Goal: Task Accomplishment & Management: Complete application form

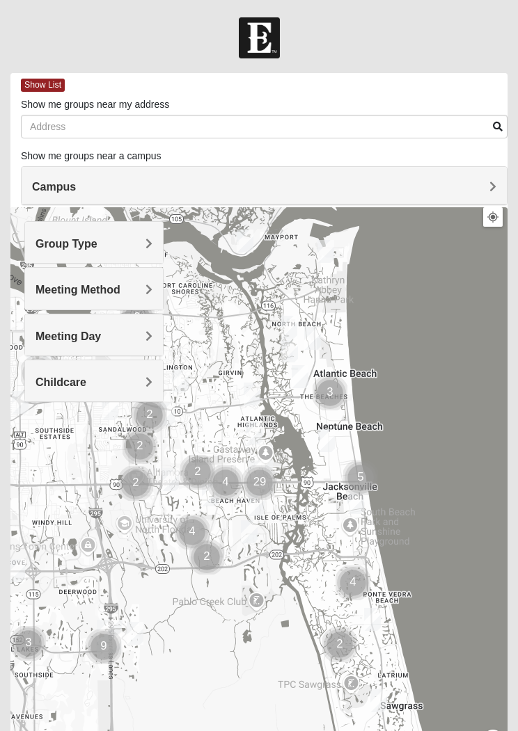
click at [120, 294] on span "Meeting Method" at bounding box center [77, 290] width 85 height 12
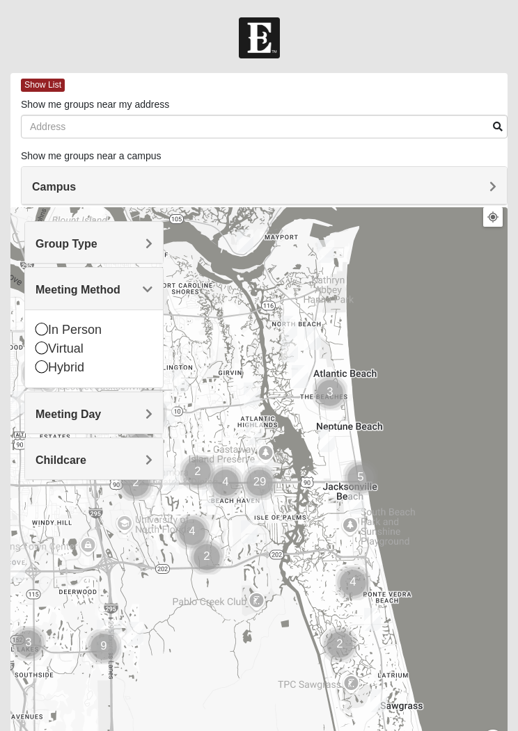
click at [93, 325] on div "In Person" at bounding box center [93, 330] width 117 height 19
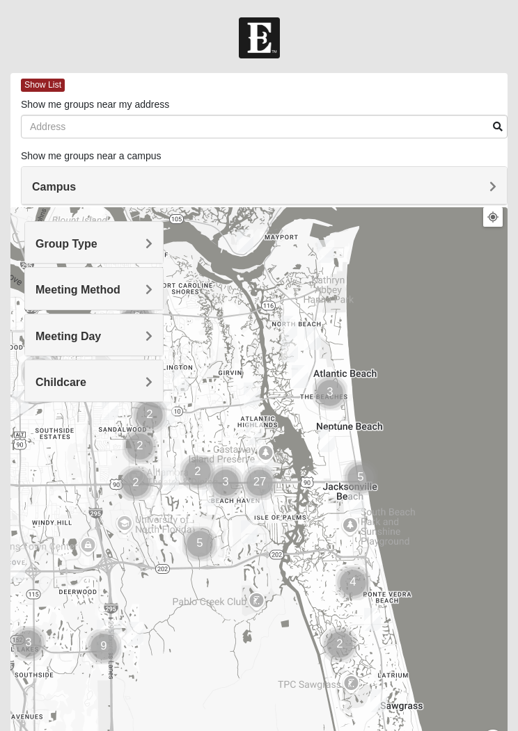
click at [137, 239] on h4 "Group Type" at bounding box center [93, 243] width 117 height 13
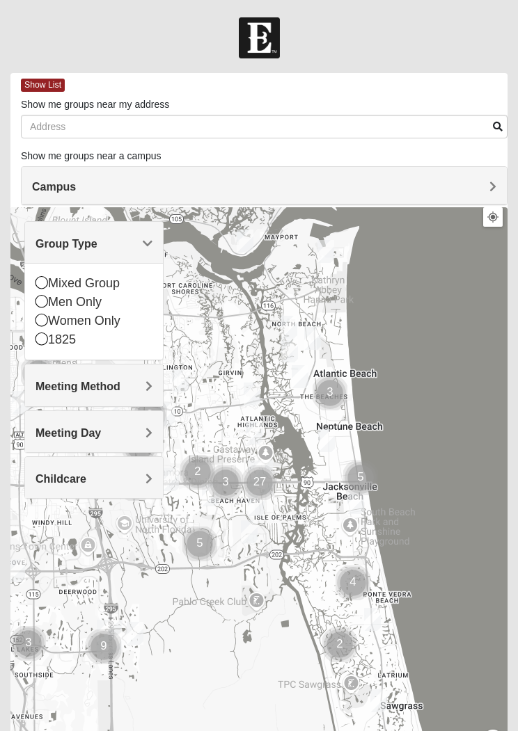
click at [43, 280] on icon at bounding box center [41, 282] width 13 height 13
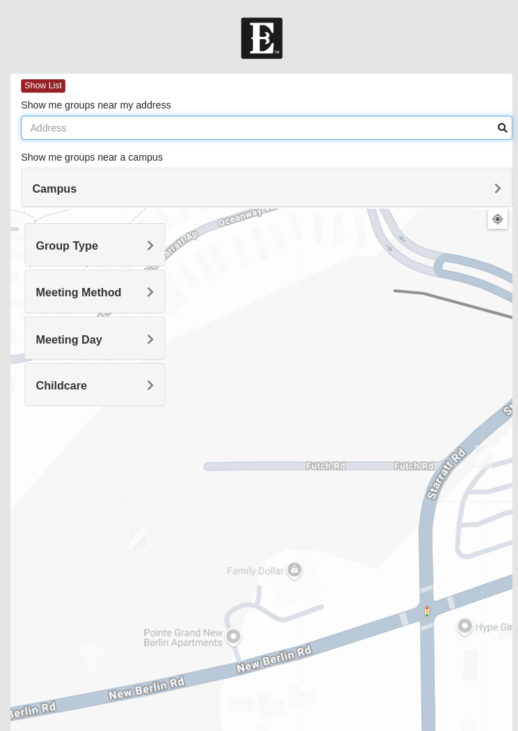
click at [394, 130] on input "Show me groups near my address" at bounding box center [264, 127] width 486 height 24
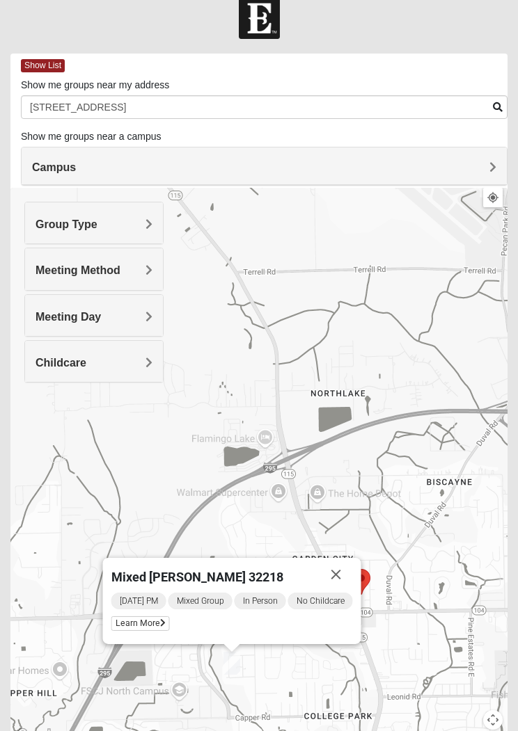
scroll to position [20, 0]
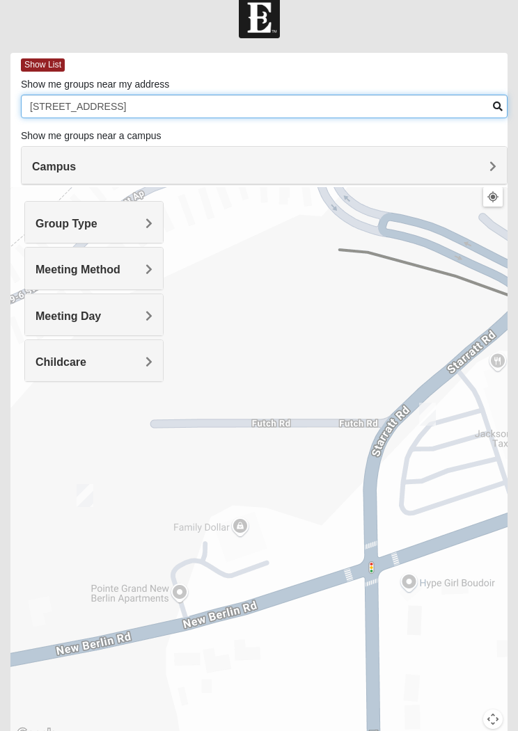
click at [403, 102] on input "11315, W Court Blvd" at bounding box center [264, 107] width 486 height 24
type input "1"
type input "Eleven22 north campus"
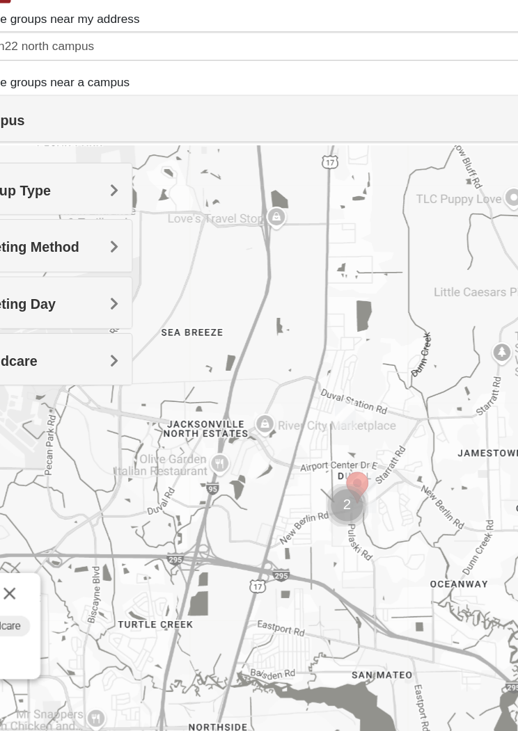
scroll to position [0, 0]
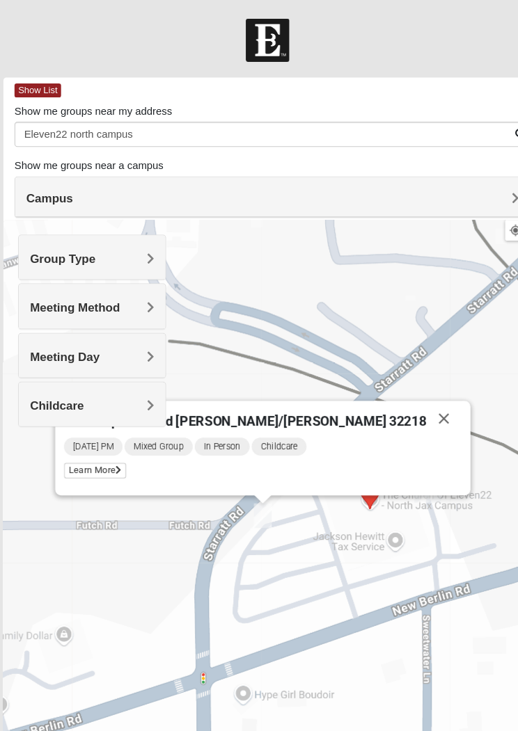
click at [408, 395] on button "Close" at bounding box center [424, 394] width 33 height 33
click at [408, 401] on button "Close" at bounding box center [424, 394] width 33 height 33
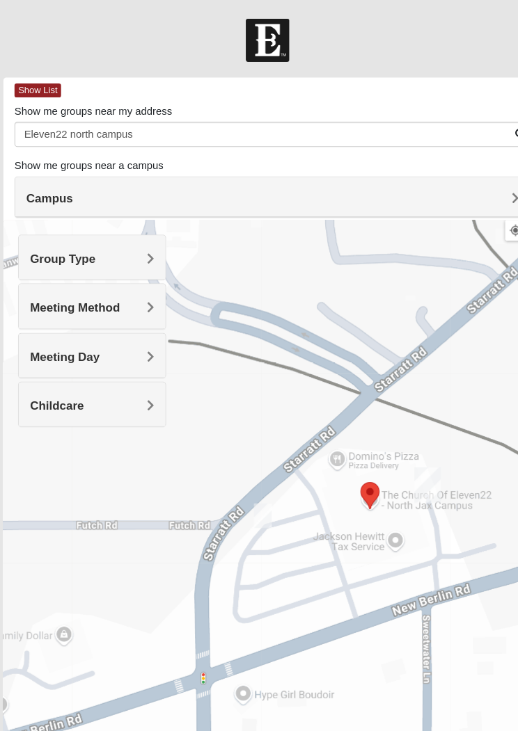
click at [383, 390] on div at bounding box center [258, 485] width 497 height 556
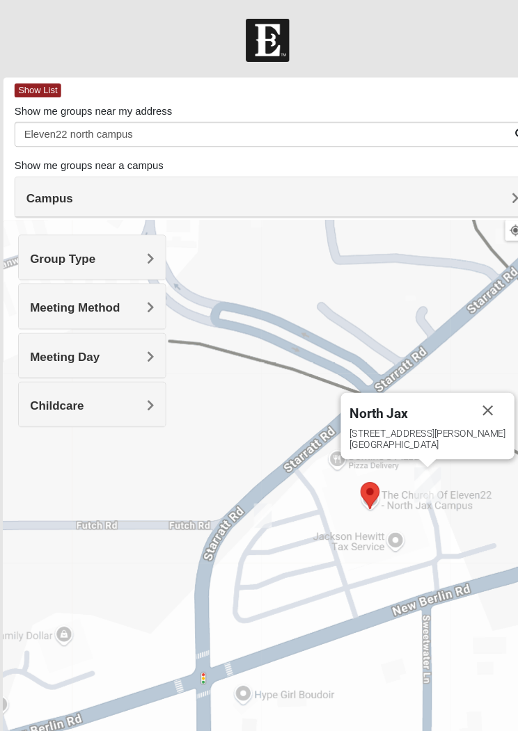
click at [413, 414] on div "418 Starratt Road Jacksonville, FL 32218" at bounding box center [410, 413] width 147 height 21
click at [450, 389] on button "Close" at bounding box center [466, 386] width 33 height 33
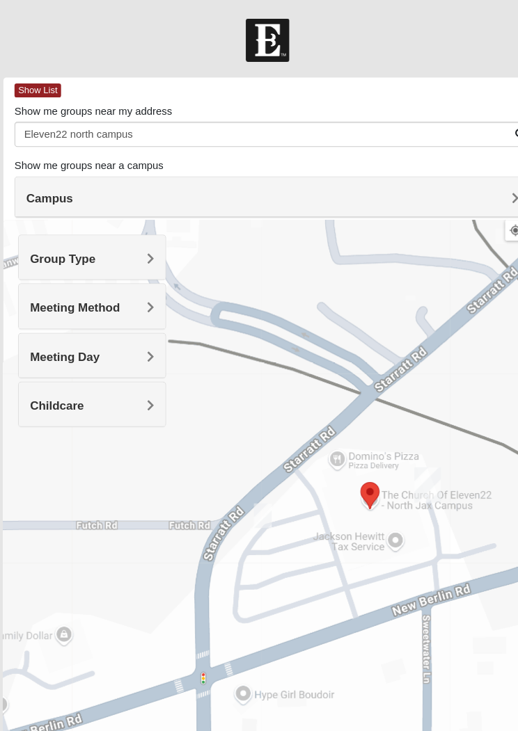
click at [434, 385] on div at bounding box center [258, 485] width 497 height 556
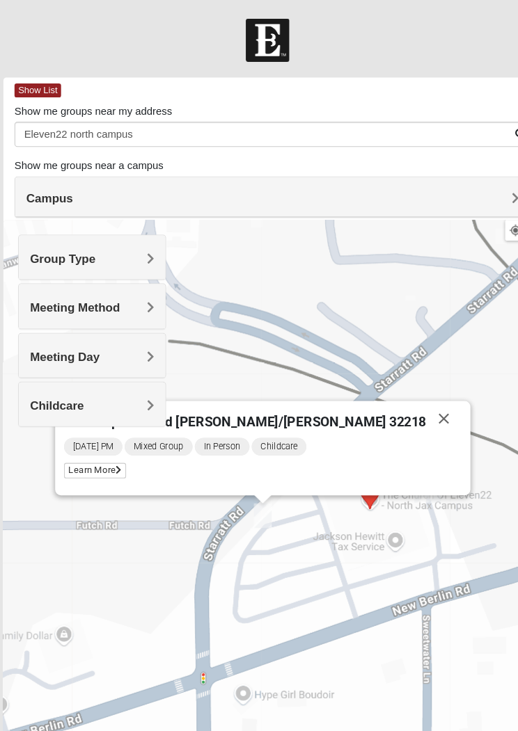
click at [122, 447] on icon at bounding box center [119, 443] width 6 height 8
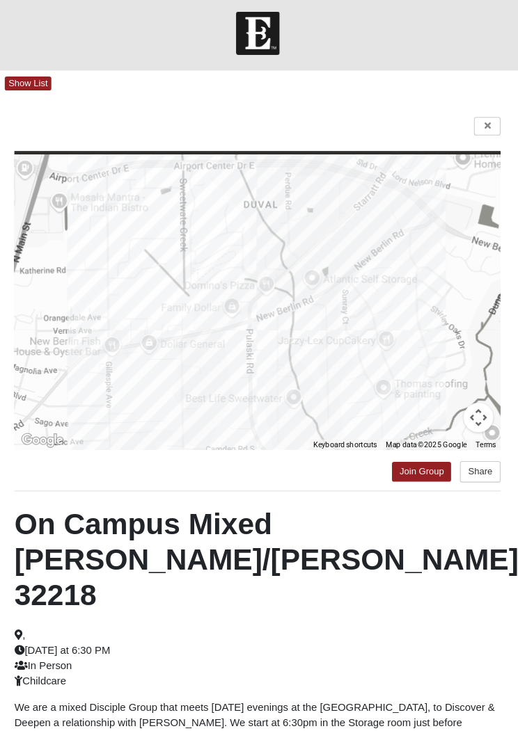
scroll to position [7, 0]
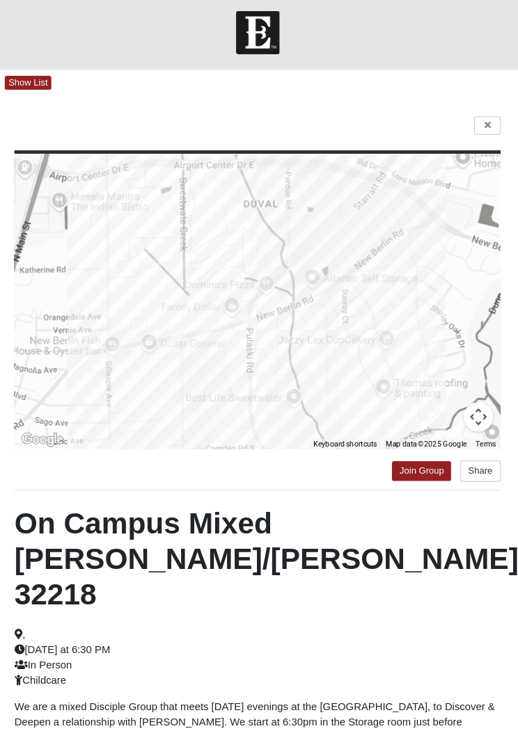
click at [457, 440] on button "Share" at bounding box center [468, 444] width 38 height 20
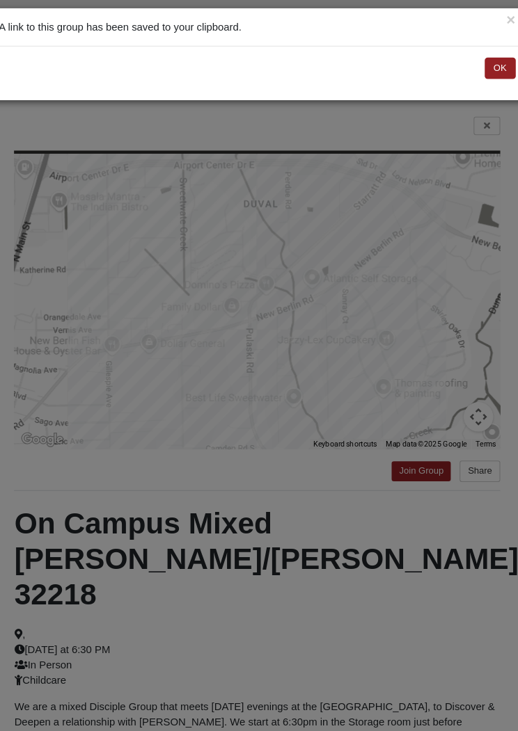
click at [480, 67] on button "OK" at bounding box center [487, 64] width 29 height 20
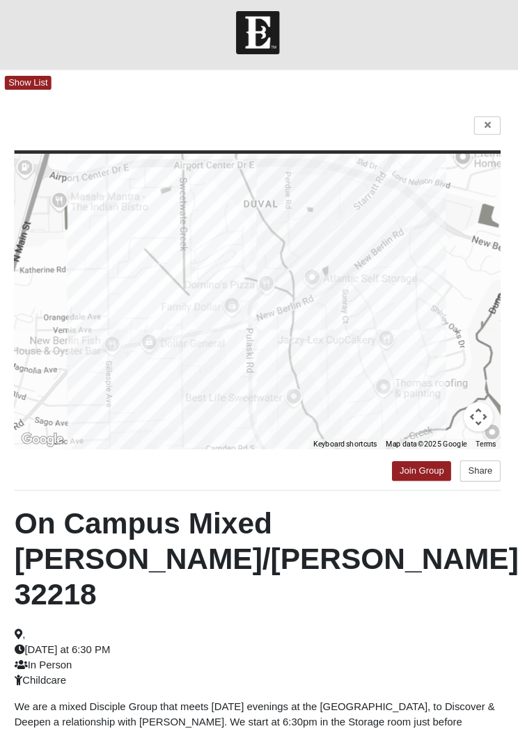
scroll to position [0, 0]
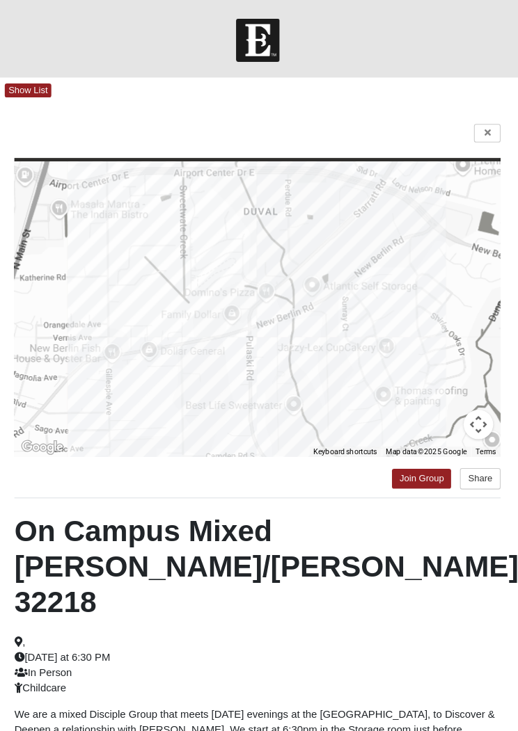
click at [463, 123] on link at bounding box center [475, 125] width 25 height 17
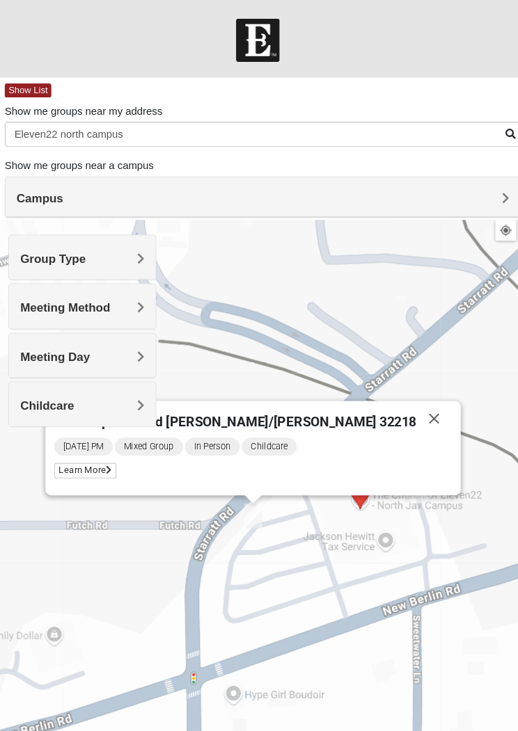
click at [408, 393] on button "Close" at bounding box center [424, 394] width 33 height 33
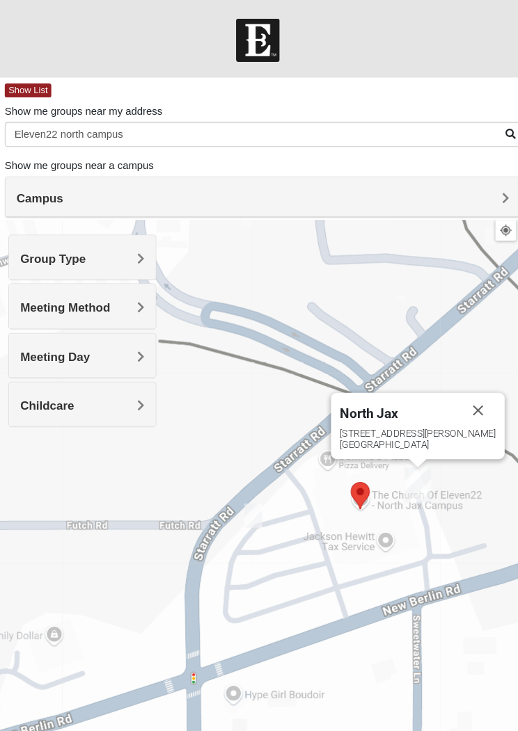
click at [413, 406] on div "418 Starratt Road Jacksonville, FL 32218" at bounding box center [410, 413] width 147 height 21
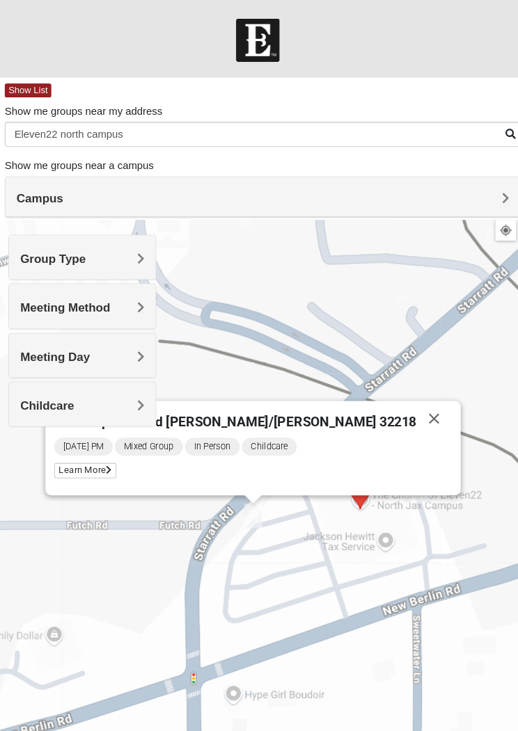
click at [125, 441] on span "Learn More" at bounding box center [96, 443] width 58 height 15
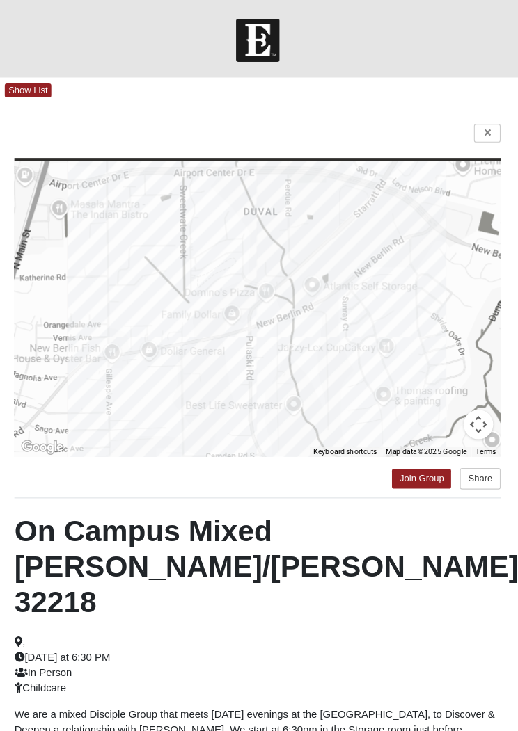
click at [463, 128] on link at bounding box center [475, 125] width 25 height 17
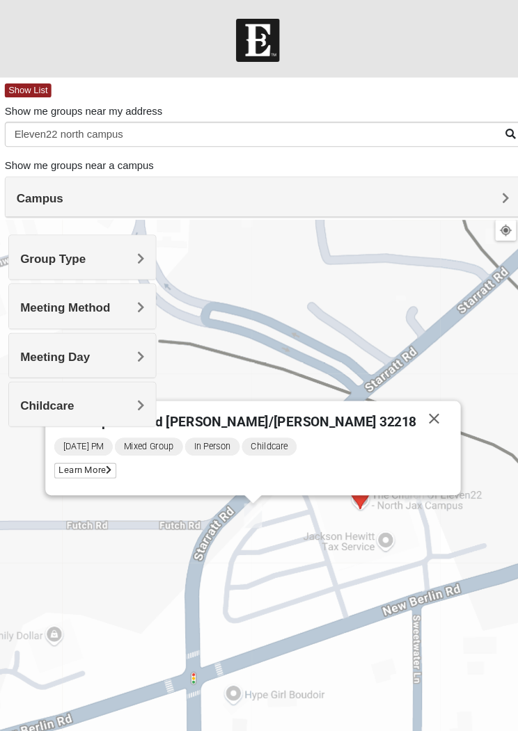
click at [408, 396] on button "Close" at bounding box center [424, 394] width 33 height 33
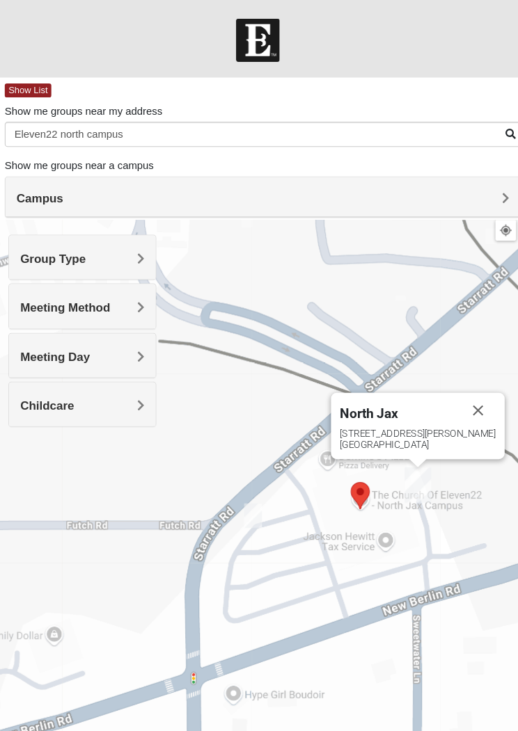
click at [394, 403] on div "418 Starratt Road Jacksonville, FL 32218" at bounding box center [410, 413] width 147 height 21
click at [390, 403] on div "418 Starratt Road Jacksonville, FL 32218" at bounding box center [410, 413] width 147 height 21
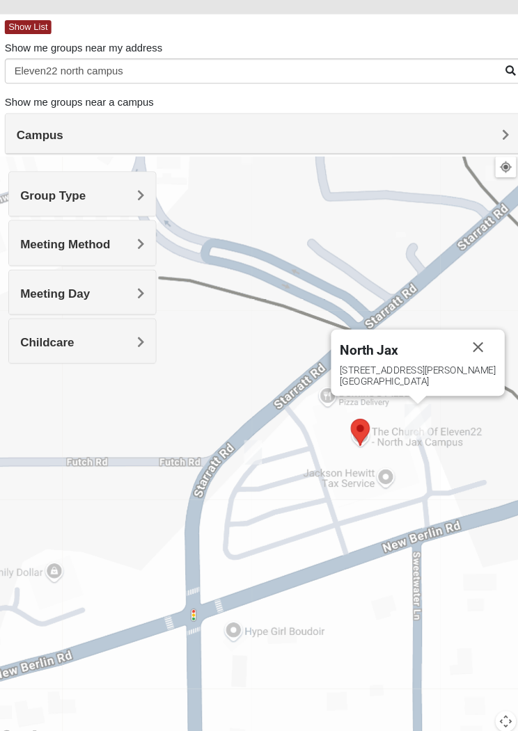
scroll to position [85, 0]
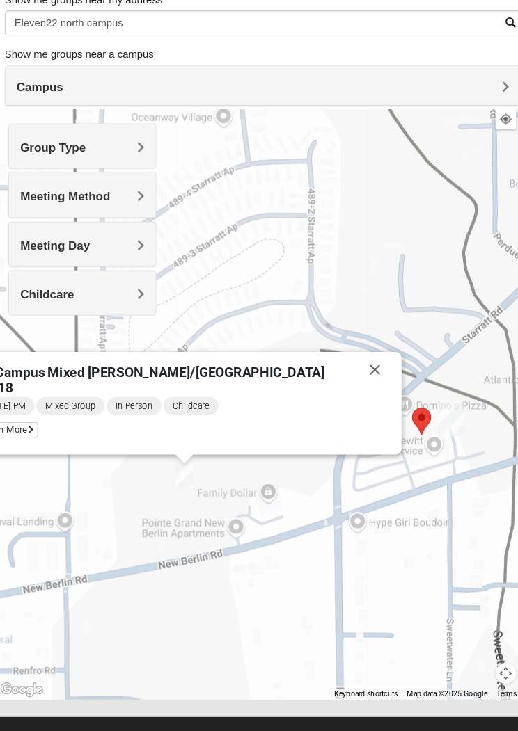
click at [48, 421] on icon at bounding box center [45, 425] width 6 height 8
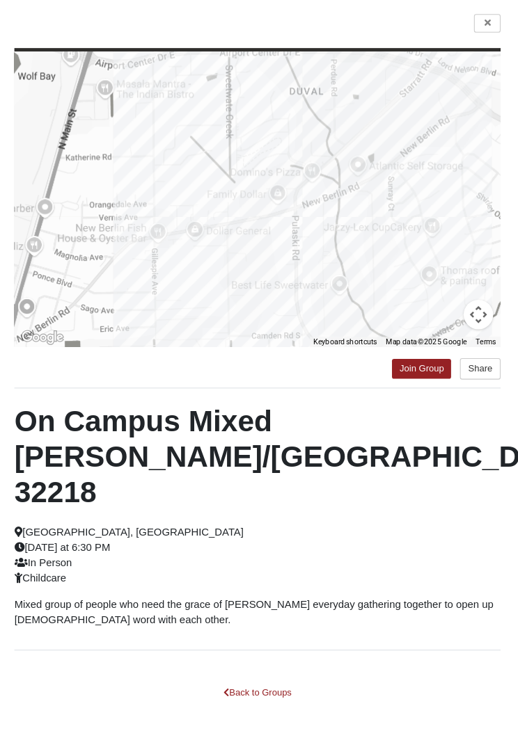
click at [462, 358] on button "Share" at bounding box center [468, 368] width 38 height 20
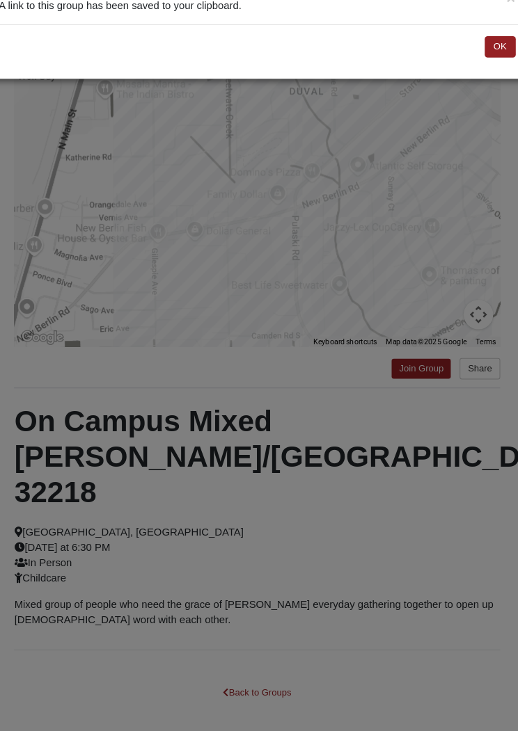
click at [476, 54] on button "OK" at bounding box center [487, 64] width 29 height 20
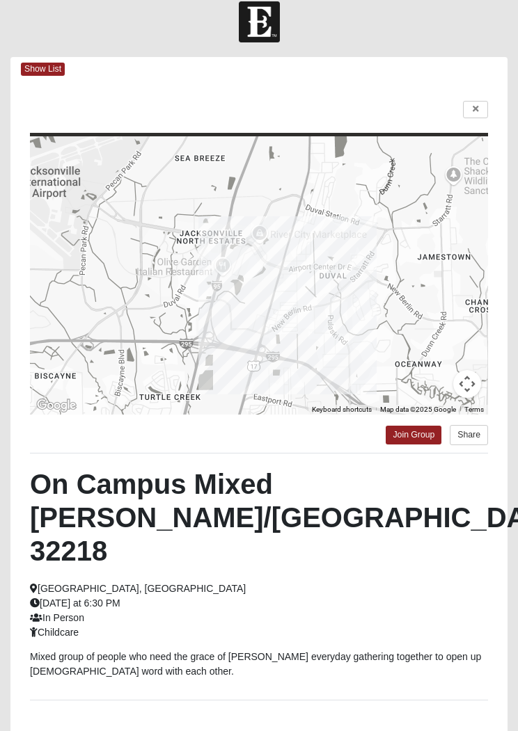
scroll to position [0, 0]
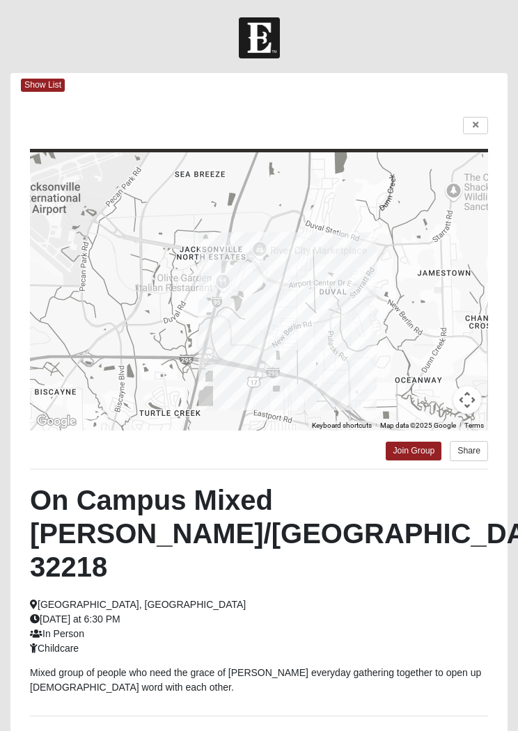
click at [423, 447] on link "Join Group" at bounding box center [413, 451] width 56 height 19
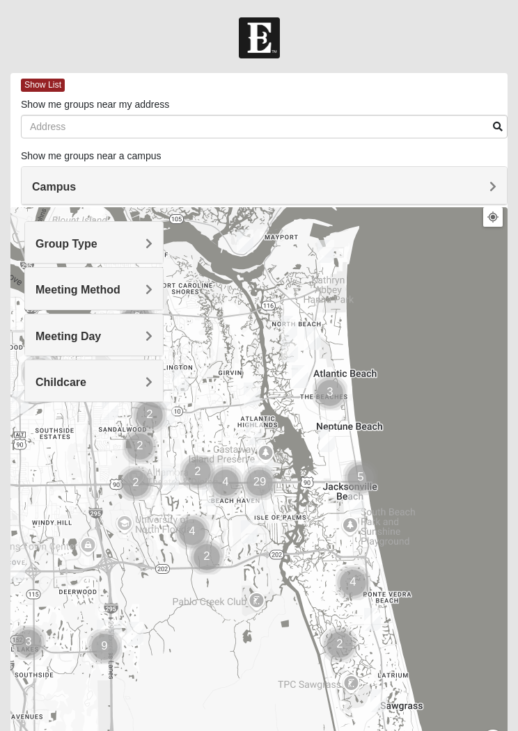
click at [129, 239] on h4 "Group Type" at bounding box center [93, 243] width 117 height 13
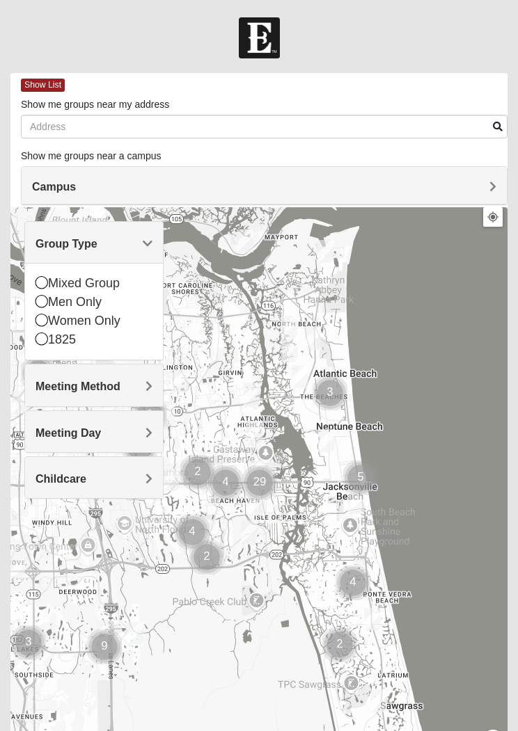
click at [118, 282] on div "Mixed Group" at bounding box center [93, 283] width 117 height 19
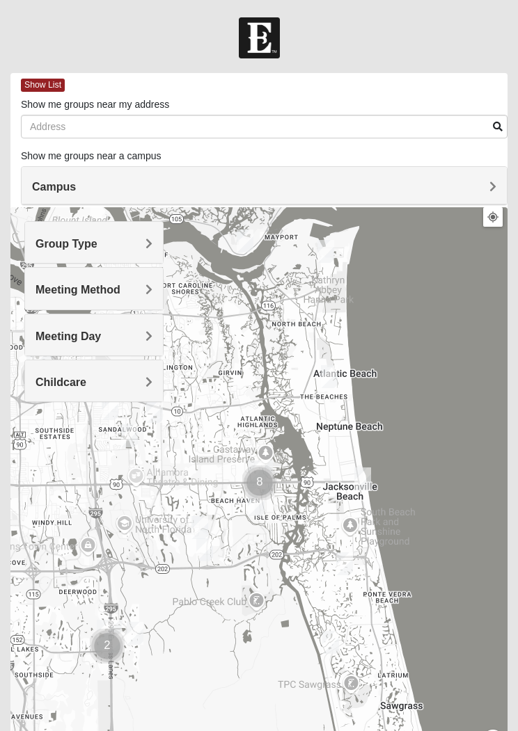
click at [136, 284] on h4 "Meeting Method" at bounding box center [93, 289] width 117 height 13
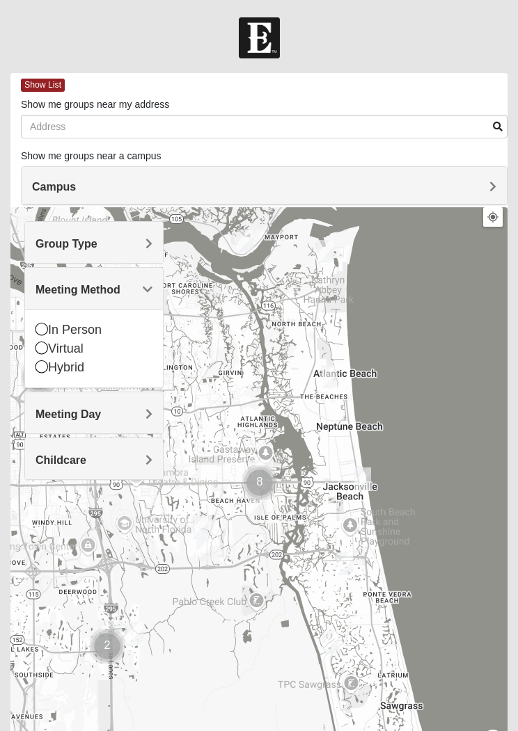
click at [88, 322] on div "In Person" at bounding box center [93, 330] width 117 height 19
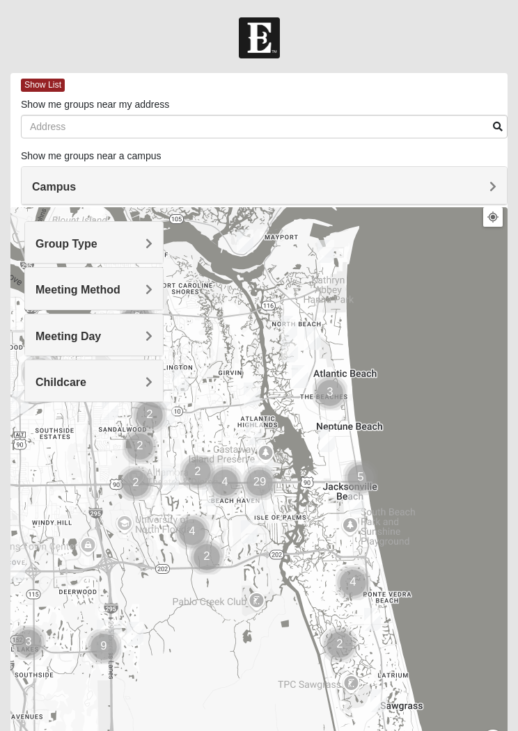
click at [125, 235] on div "Group Type" at bounding box center [94, 242] width 138 height 41
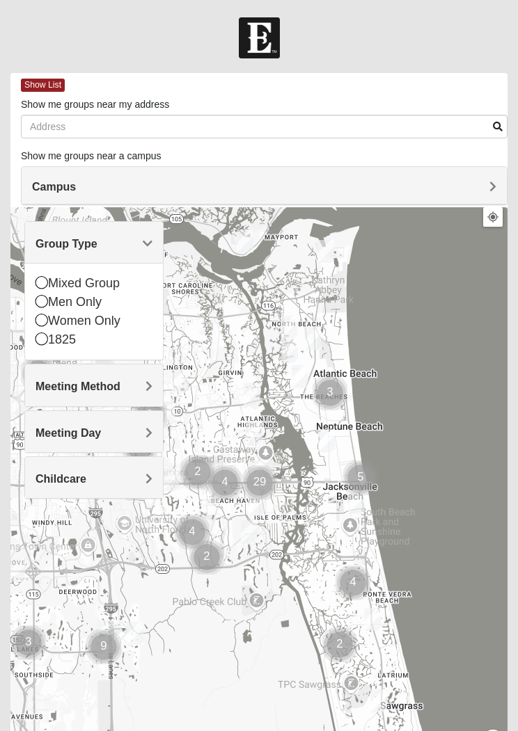
click at [118, 278] on div "Mixed Group" at bounding box center [93, 283] width 117 height 19
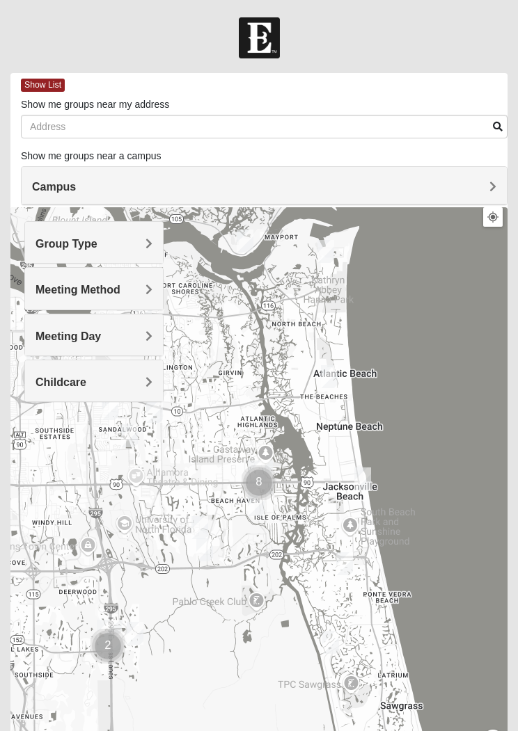
click at [131, 288] on h4 "Meeting Method" at bounding box center [93, 289] width 117 height 13
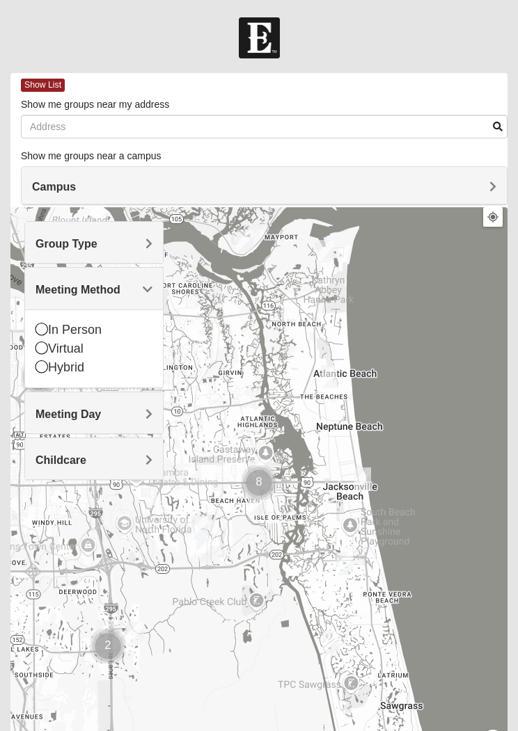
click at [91, 326] on div "In Person" at bounding box center [93, 330] width 117 height 19
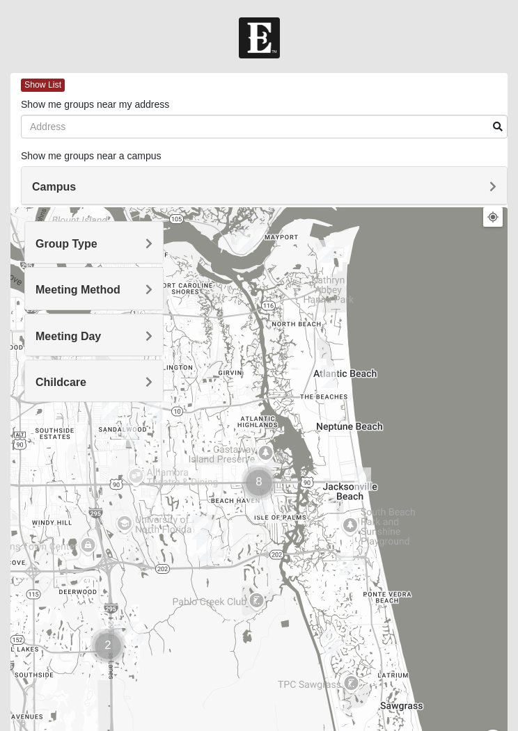
click at [143, 334] on h4 "Meeting Day" at bounding box center [93, 336] width 117 height 13
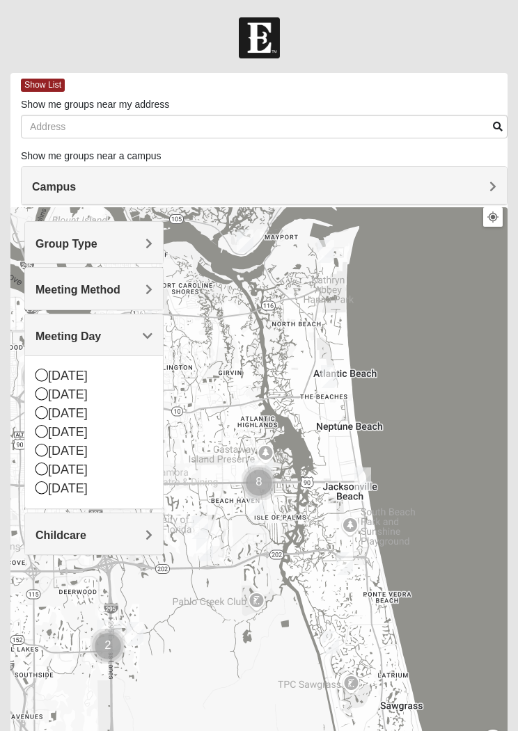
click at [142, 337] on h4 "Meeting Day" at bounding box center [93, 336] width 117 height 13
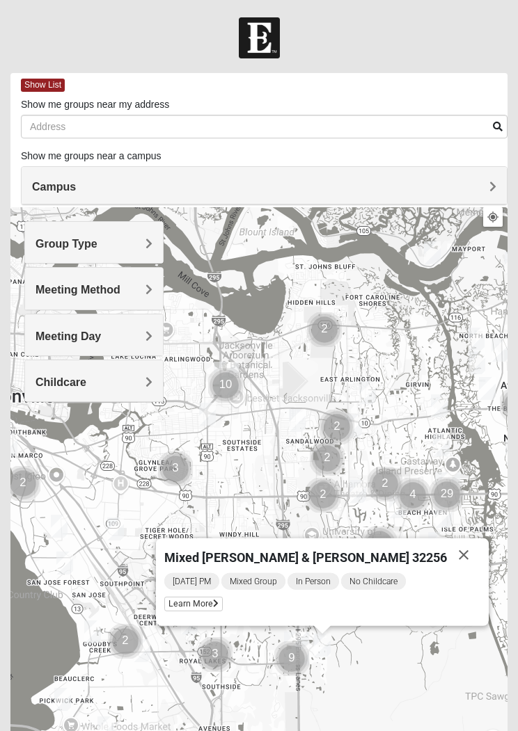
click at [140, 234] on div "Group Type" at bounding box center [94, 242] width 138 height 41
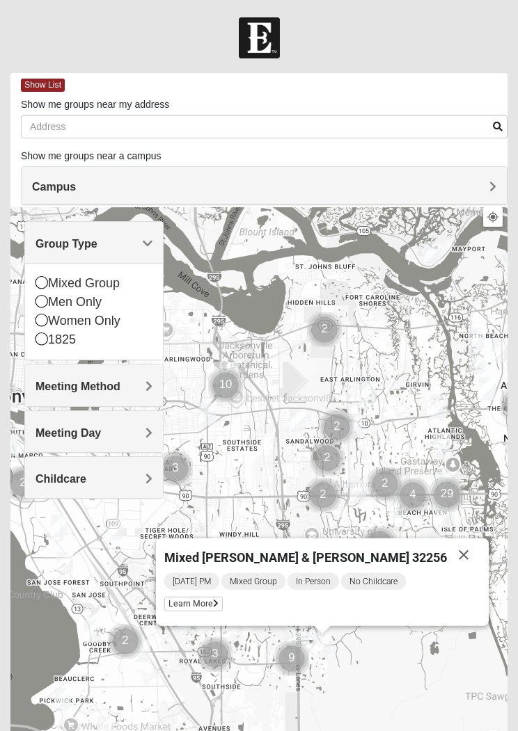
click at [132, 283] on div "Mixed Group" at bounding box center [93, 283] width 117 height 19
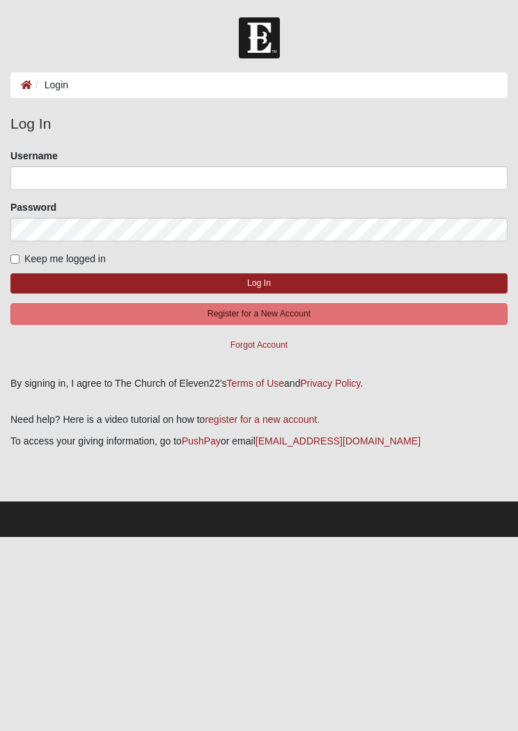
click at [406, 291] on button "Log In" at bounding box center [258, 283] width 497 height 20
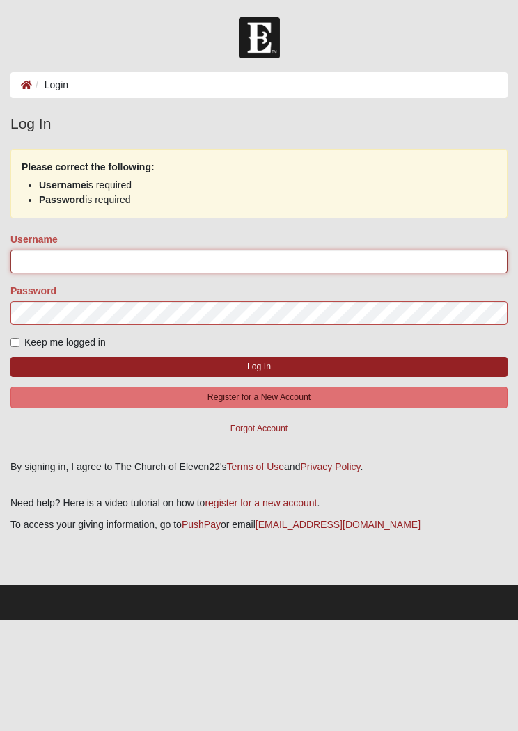
click at [392, 271] on input "Username" at bounding box center [258, 262] width 497 height 24
click at [185, 264] on input "Username" at bounding box center [258, 262] width 497 height 24
click at [283, 428] on button "Forgot Account" at bounding box center [258, 429] width 497 height 22
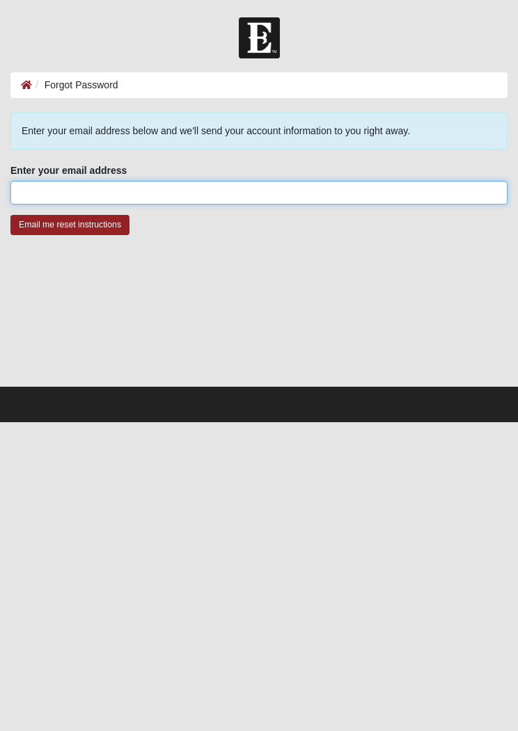
click at [324, 185] on input "Enter your email address" at bounding box center [258, 193] width 497 height 24
type input "[EMAIL_ADDRESS]"
type input "[EMAIL_ADDRESS][DOMAIN_NAME]"
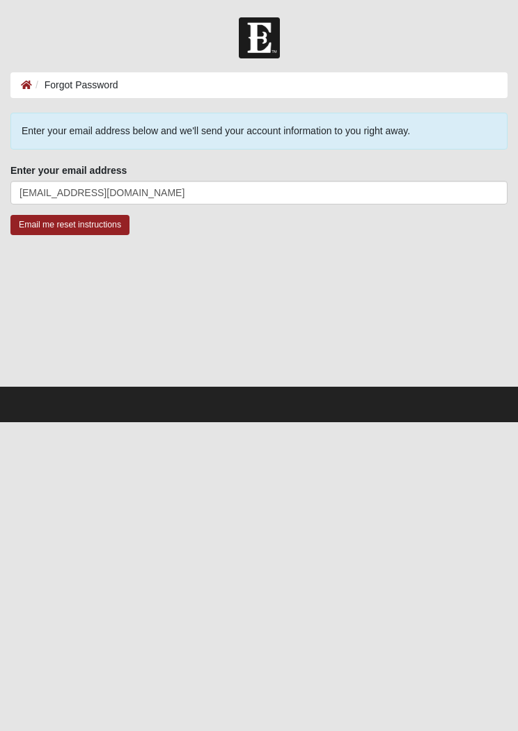
click at [103, 224] on input "Email me reset instructions" at bounding box center [69, 225] width 119 height 20
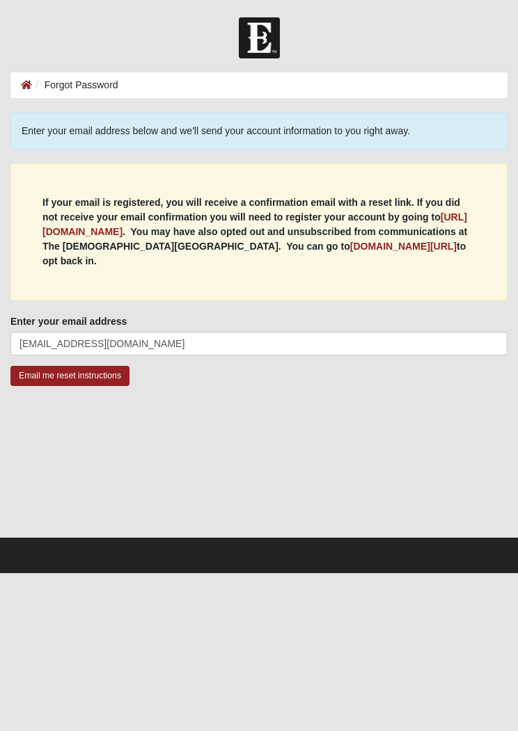
click at [419, 248] on b "my.coe22.com/resubscribe" at bounding box center [403, 246] width 106 height 11
click at [144, 230] on b "https://my.coe22.com/register" at bounding box center [254, 224] width 424 height 26
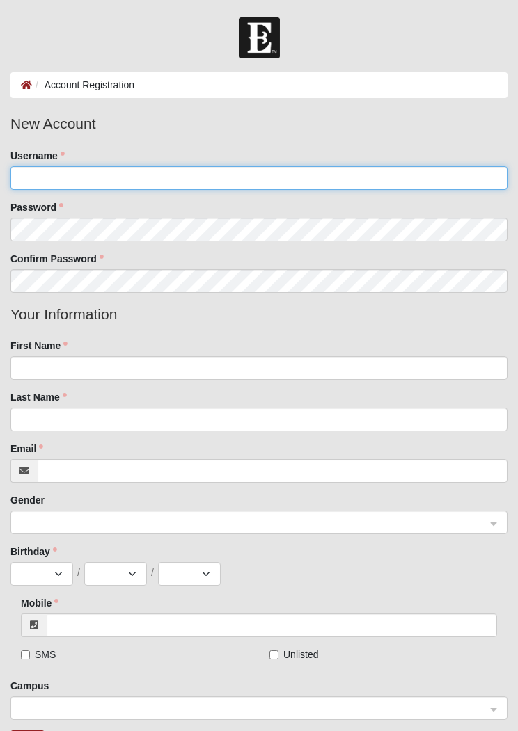
click at [376, 189] on input "Username" at bounding box center [258, 178] width 497 height 24
type input "[PERSON_NAME]"
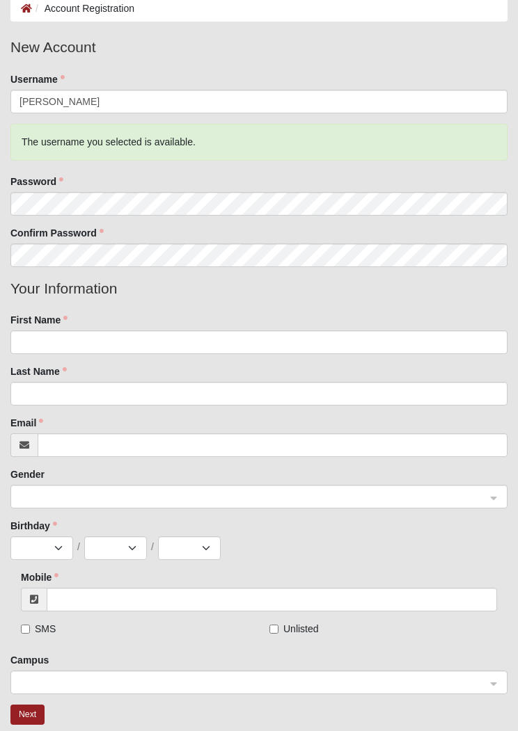
scroll to position [80, 0]
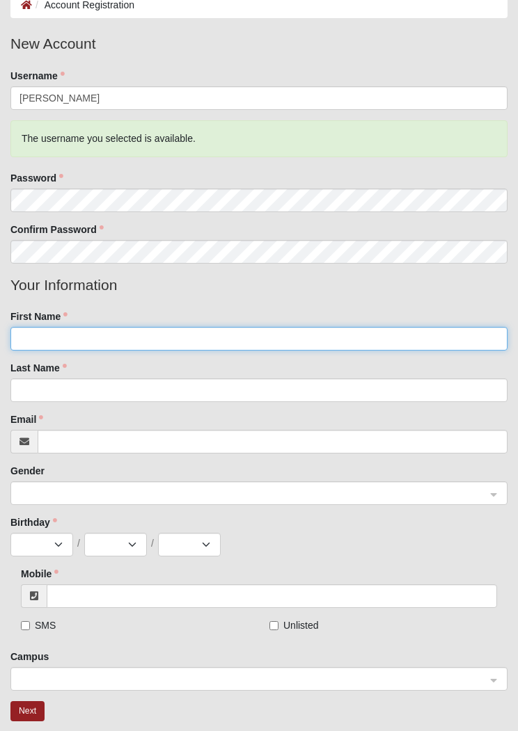
click at [338, 347] on input "First Name" at bounding box center [258, 339] width 497 height 24
type input "Millina"
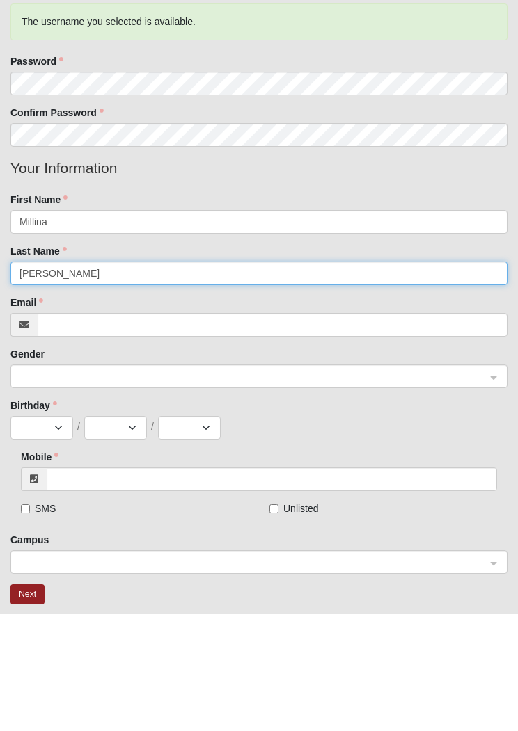
type input "[PERSON_NAME]"
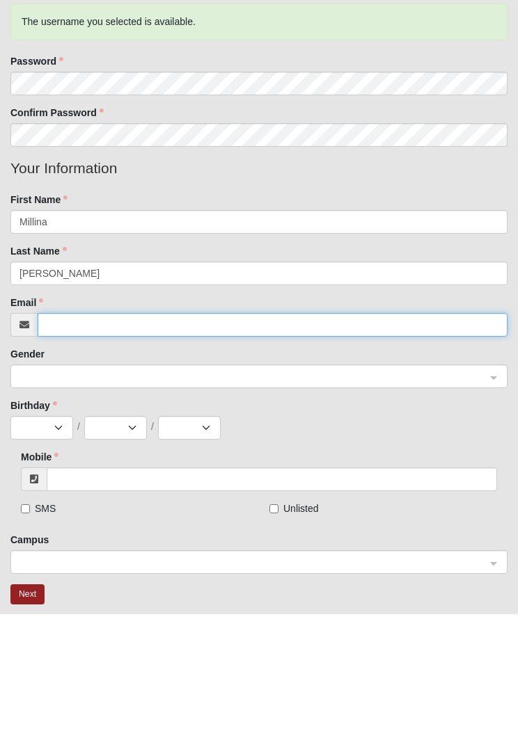
click at [354, 430] on input "Email" at bounding box center [273, 442] width 470 height 24
type input "[EMAIL_ADDRESS][DOMAIN_NAME]"
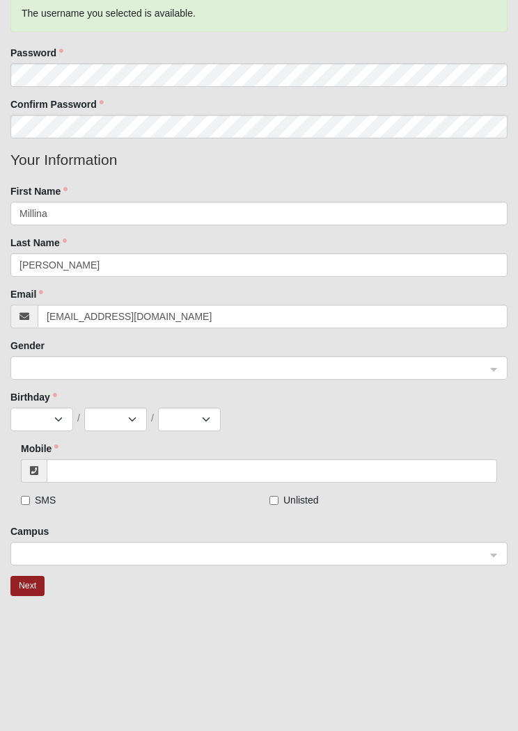
scroll to position [234, 0]
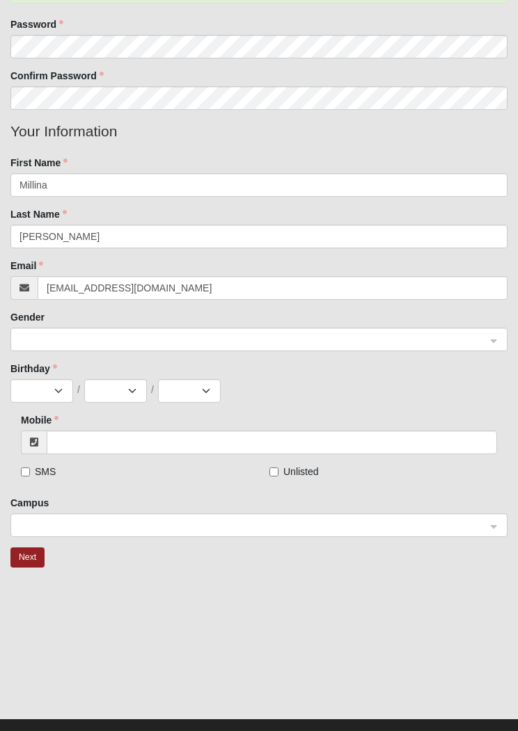
click at [431, 349] on span at bounding box center [254, 340] width 470 height 24
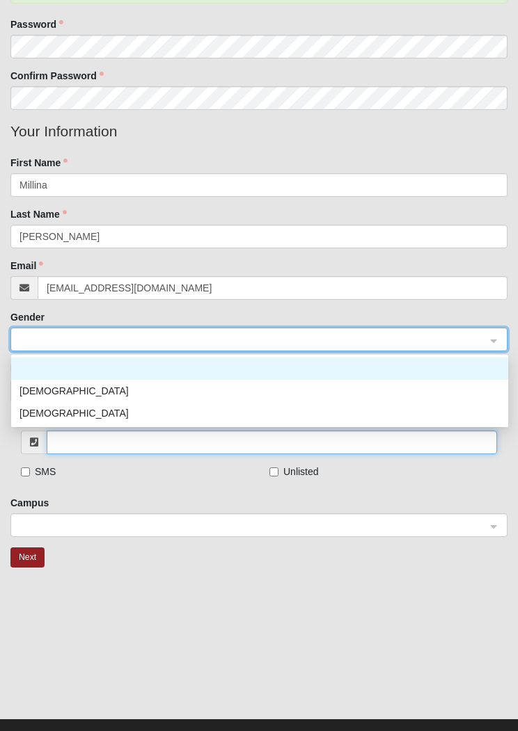
click at [203, 432] on input "Mobile" at bounding box center [272, 443] width 450 height 24
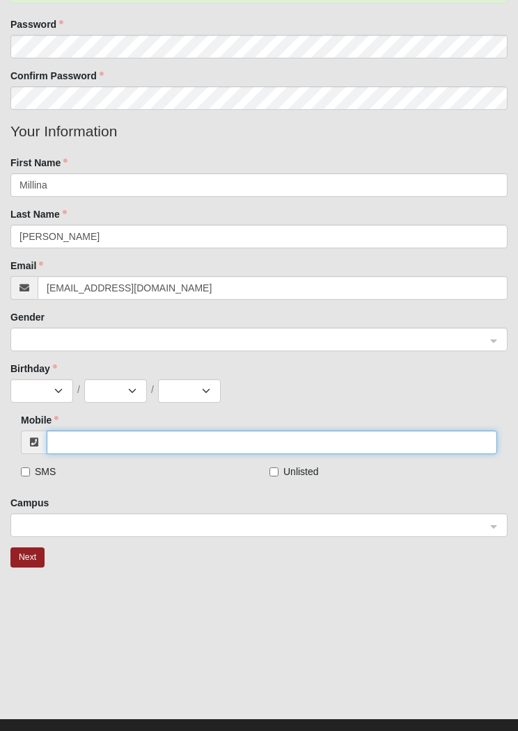
click at [72, 343] on span at bounding box center [252, 340] width 466 height 15
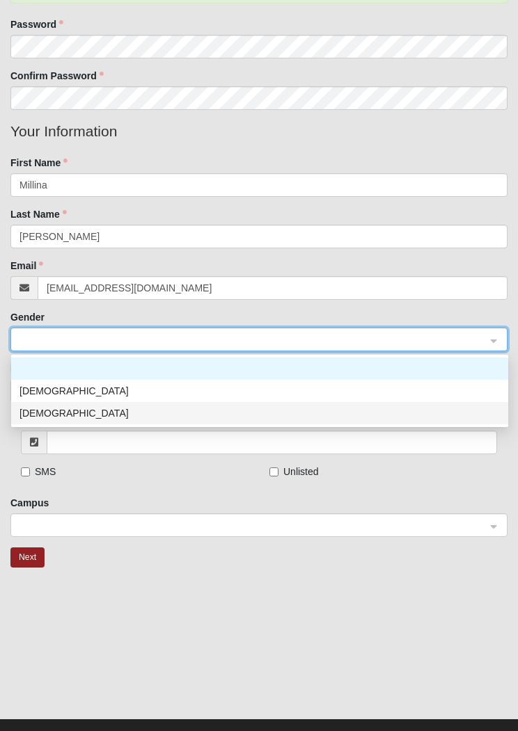
click at [65, 414] on div "[DEMOGRAPHIC_DATA]" at bounding box center [259, 413] width 480 height 15
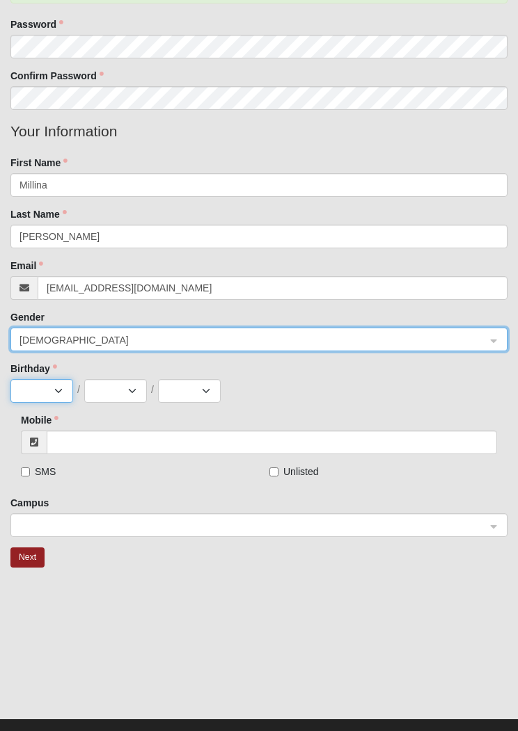
click at [56, 387] on select "Jan Feb Mar Apr May Jun [DATE] Aug Sep Oct Nov Dec" at bounding box center [41, 391] width 63 height 24
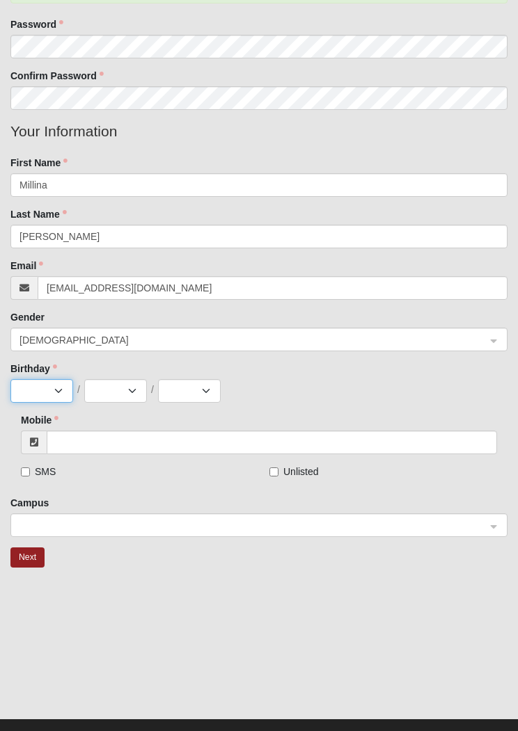
select select "1"
click at [129, 396] on select "1 2 3 4 5 6 7 8 9 10 11 12 13 14 15 16 17 18 19 20 21 22 23 24 25 26 27 28 29 3…" at bounding box center [115, 391] width 63 height 24
select select "28"
click at [208, 399] on select "2025 2024 2023 2022 2021 2020 2019 2018 2017 2016 2015 2014 2013 2012 2011 2010…" at bounding box center [189, 391] width 63 height 24
select select "1971"
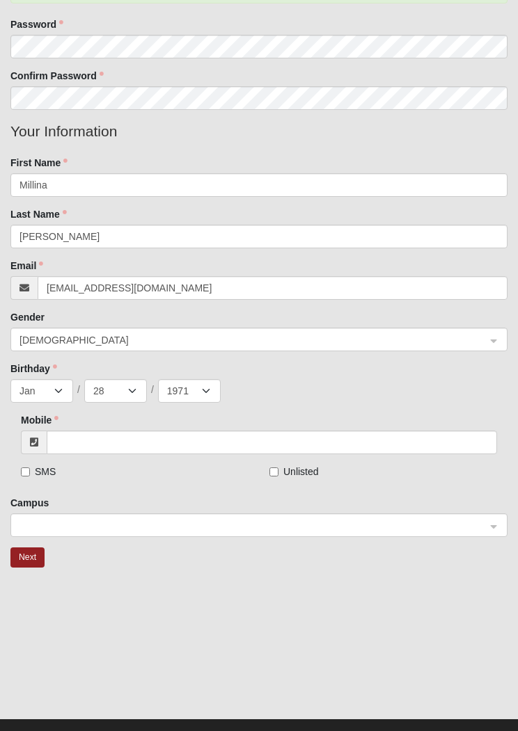
click at [37, 466] on span "SMS" at bounding box center [45, 471] width 21 height 11
click at [30, 467] on input "SMS" at bounding box center [25, 471] width 9 height 9
checkbox input "true"
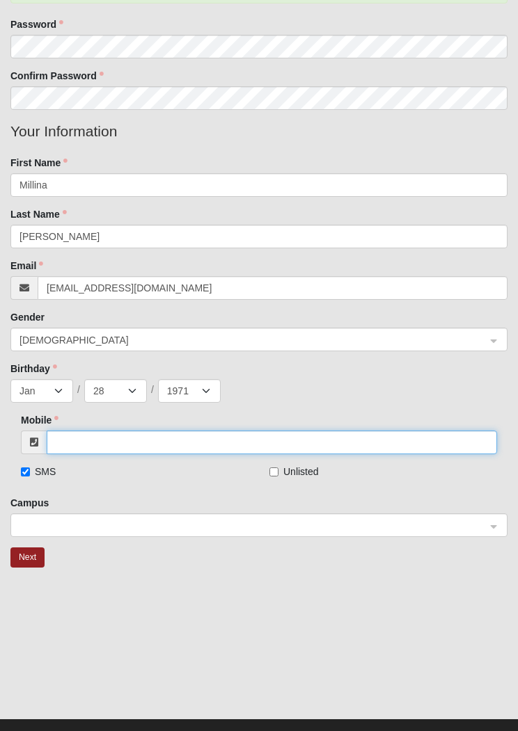
click at [224, 432] on input "Mobile" at bounding box center [272, 443] width 450 height 24
type input "(252) 412-0338"
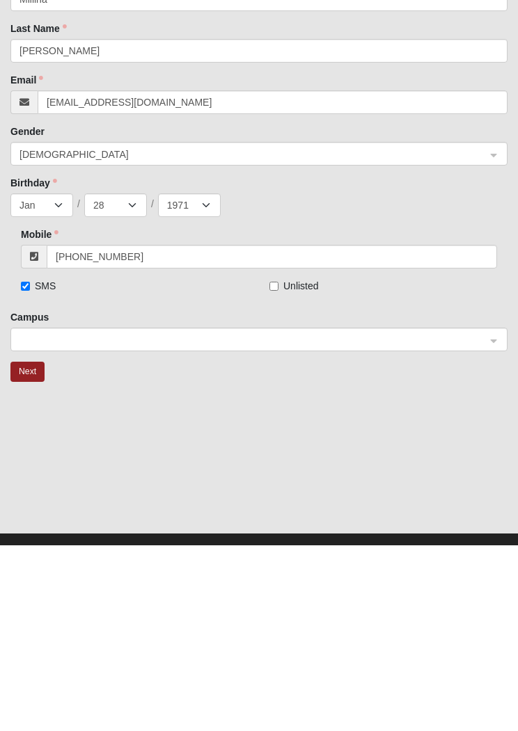
click at [465, 514] on input "search" at bounding box center [254, 524] width 470 height 21
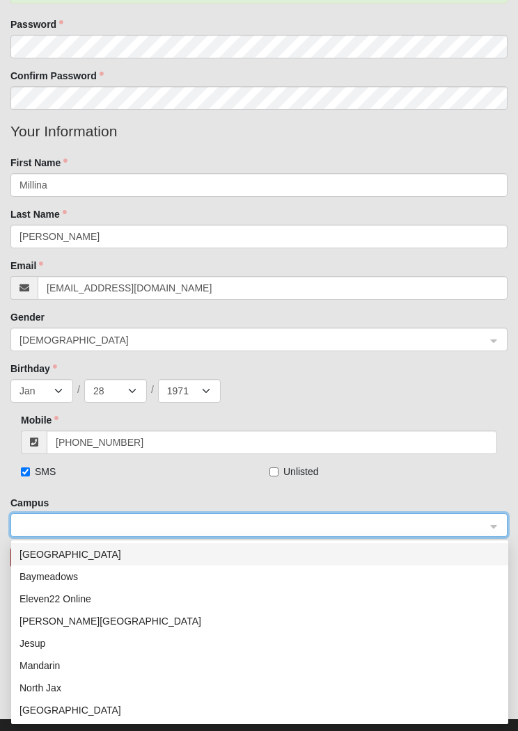
click at [65, 687] on div "North Jax" at bounding box center [259, 687] width 480 height 15
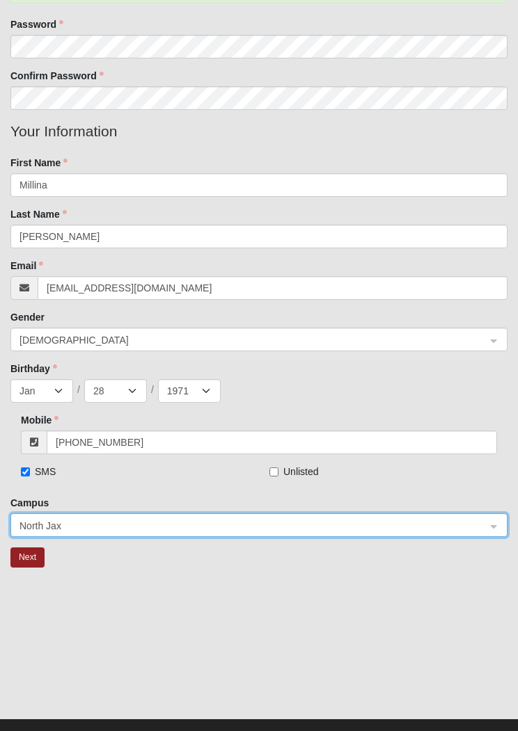
click at [32, 554] on button "Next" at bounding box center [27, 557] width 34 height 20
